Goal: Transaction & Acquisition: Purchase product/service

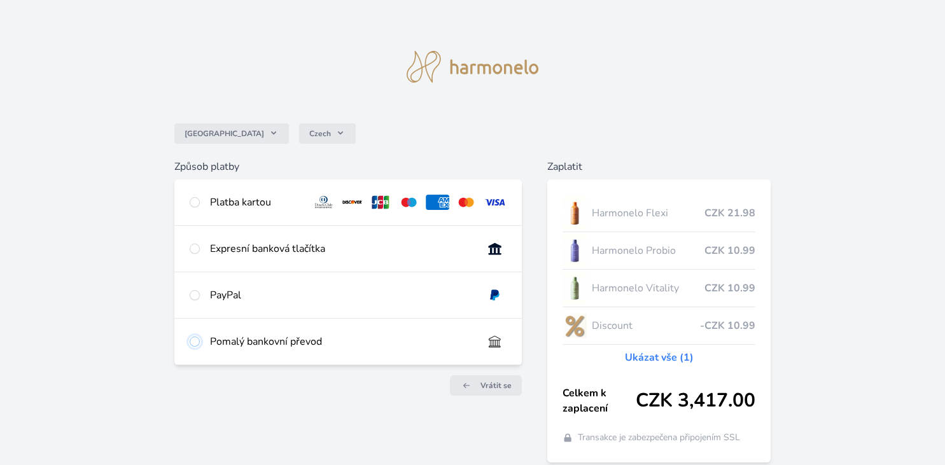
click at [195, 341] on input "radio" at bounding box center [195, 342] width 10 height 10
radio input "true"
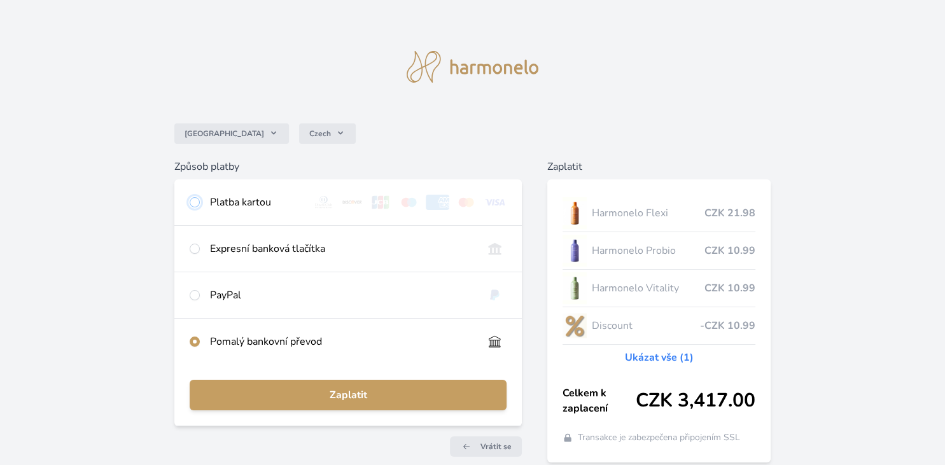
click at [197, 204] on input "radio" at bounding box center [195, 202] width 10 height 10
radio input "true"
radio input "false"
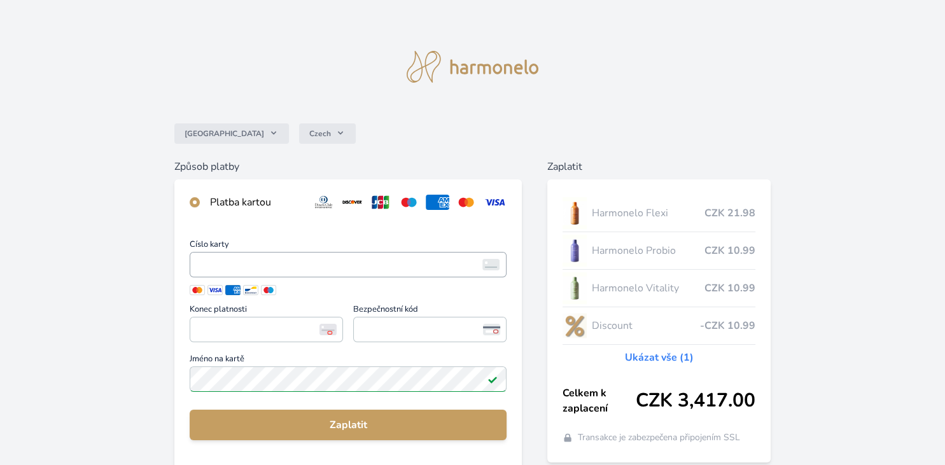
click at [252, 274] on span "<p>Your browser does not support iframes.</p>" at bounding box center [348, 264] width 317 height 25
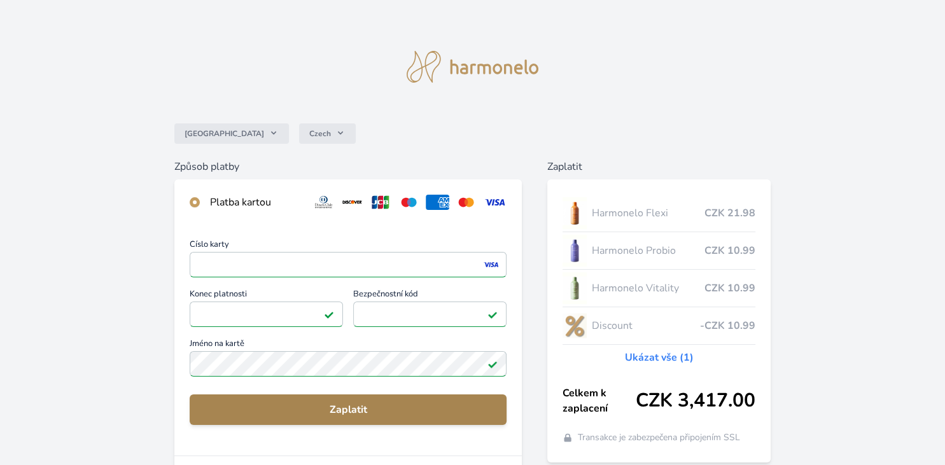
click at [278, 411] on span "Zaplatit" at bounding box center [348, 409] width 297 height 15
